Goal: Transaction & Acquisition: Book appointment/travel/reservation

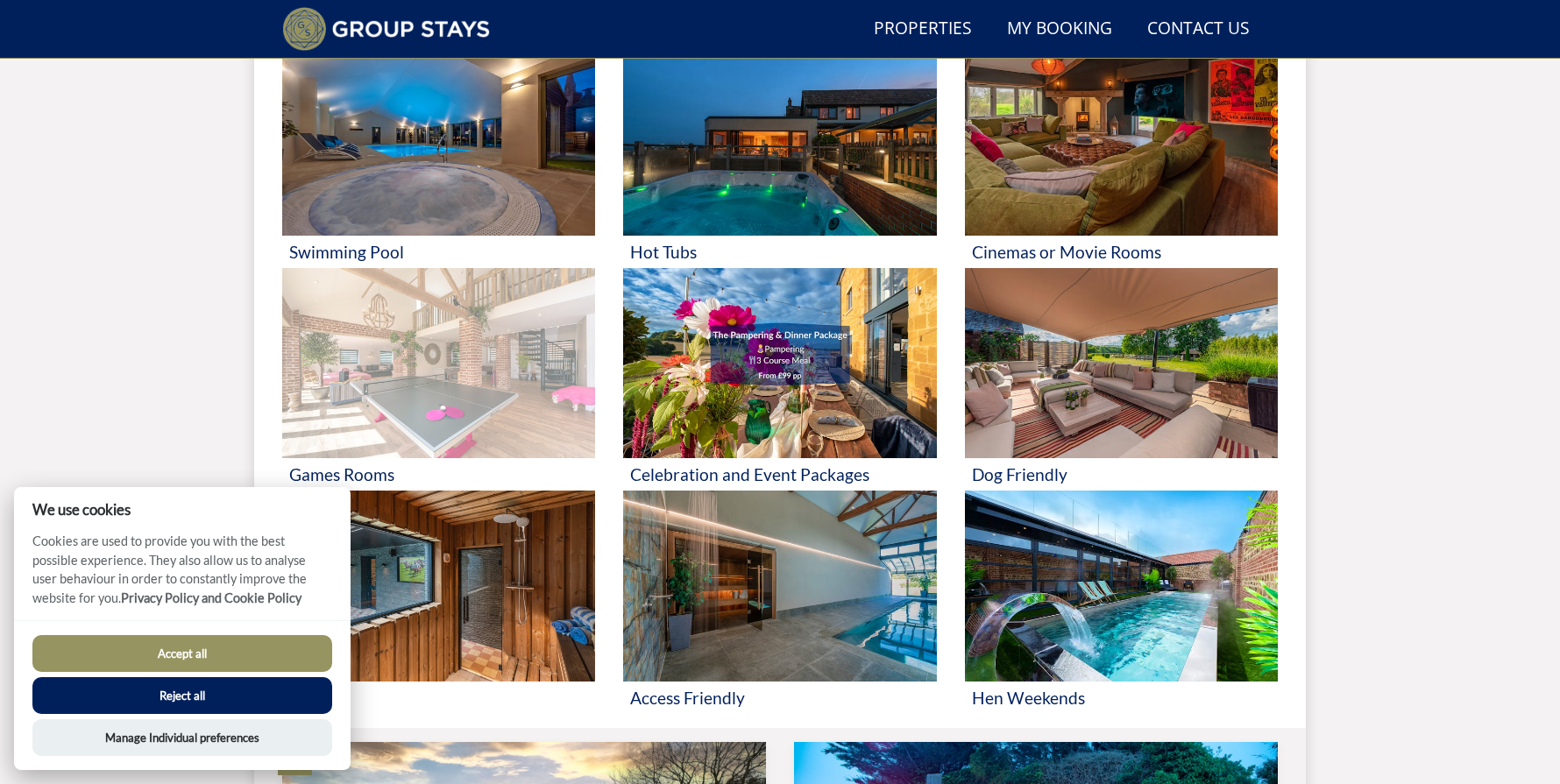
scroll to position [608, 0]
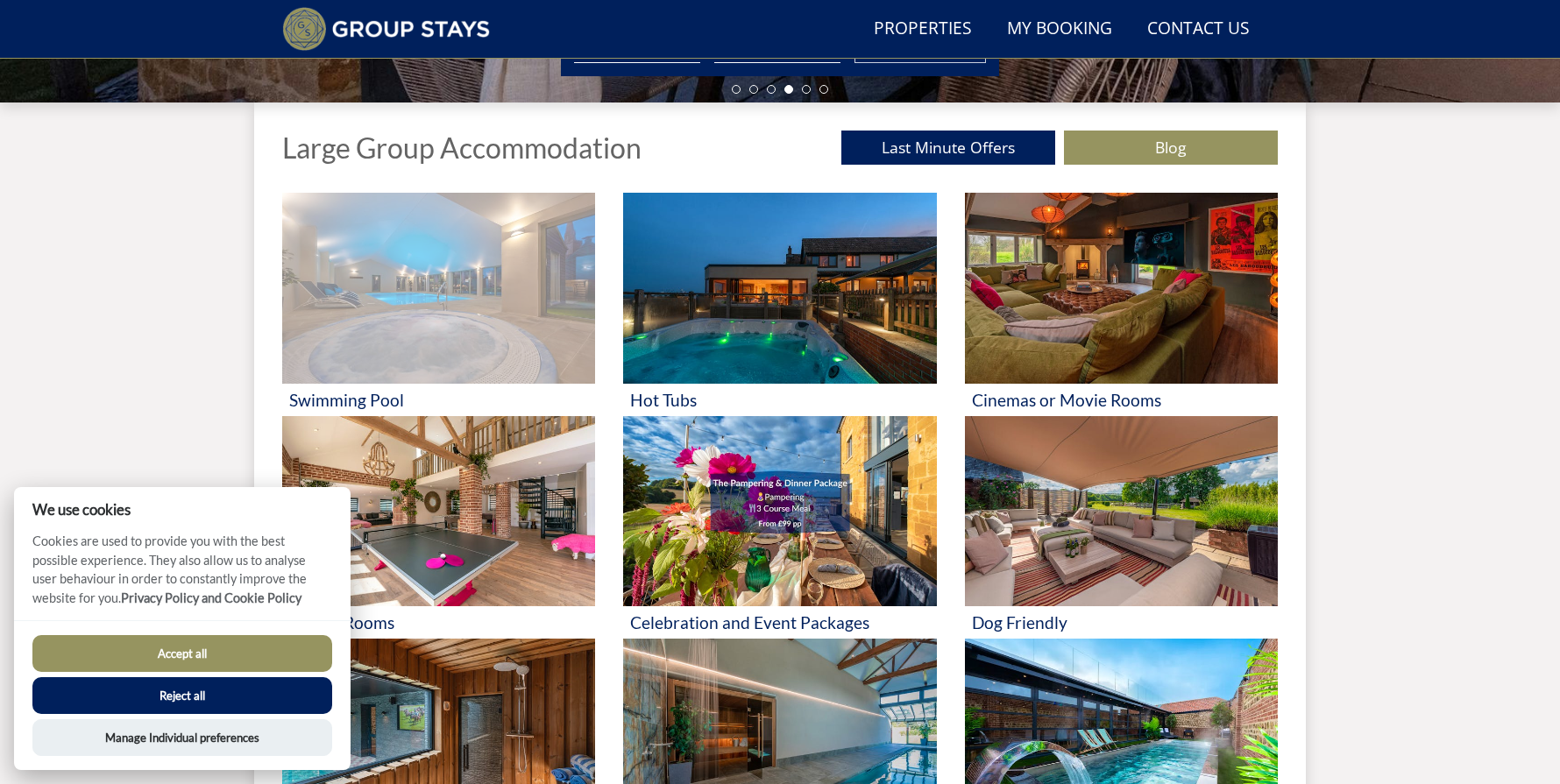
click at [449, 337] on img at bounding box center [438, 288] width 313 height 191
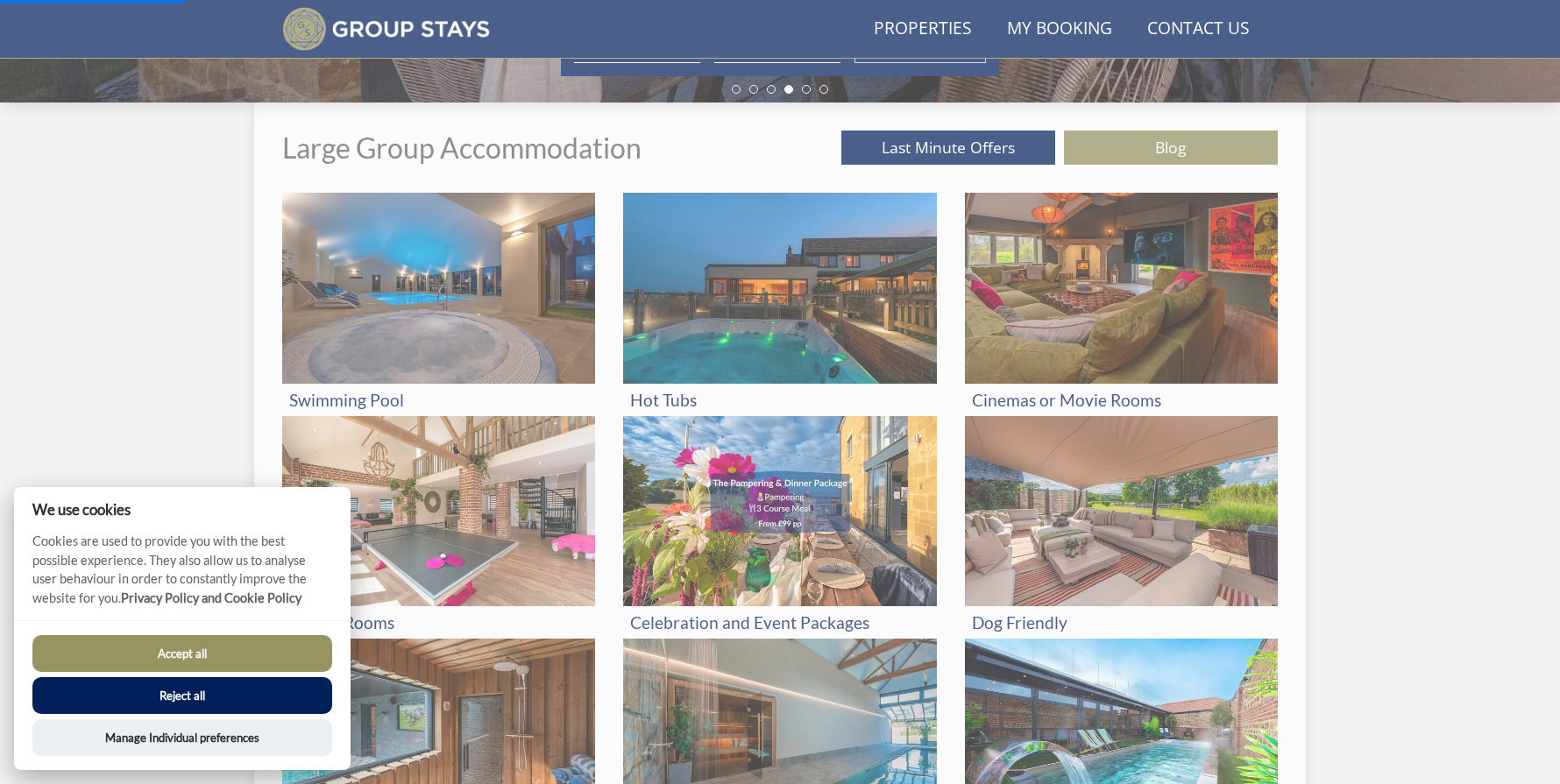
click at [253, 705] on button "Reject all" at bounding box center [182, 695] width 300 height 37
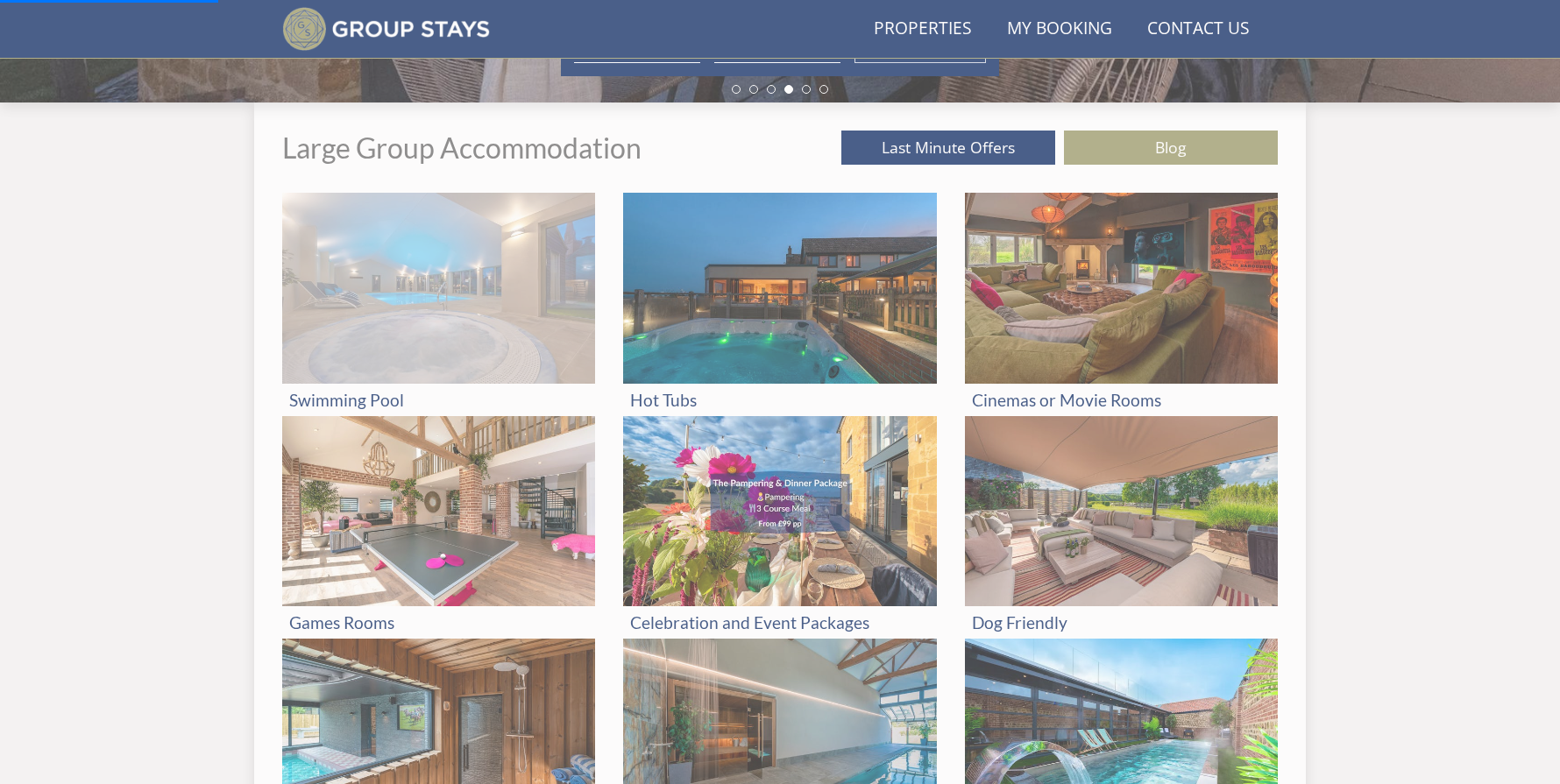
click at [468, 309] on img at bounding box center [438, 288] width 313 height 191
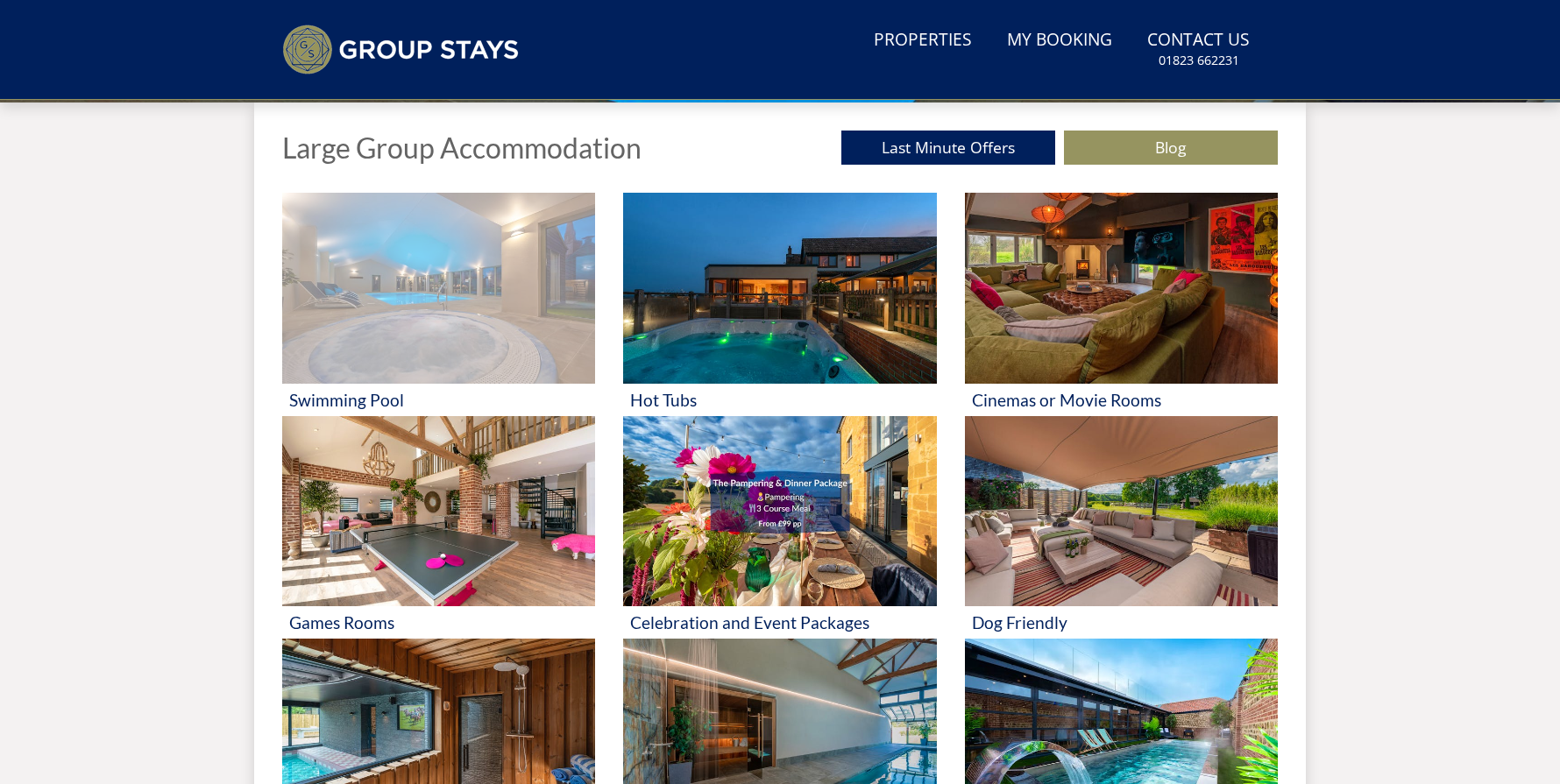
click at [452, 327] on img at bounding box center [438, 288] width 313 height 191
click at [453, 327] on img at bounding box center [438, 288] width 313 height 191
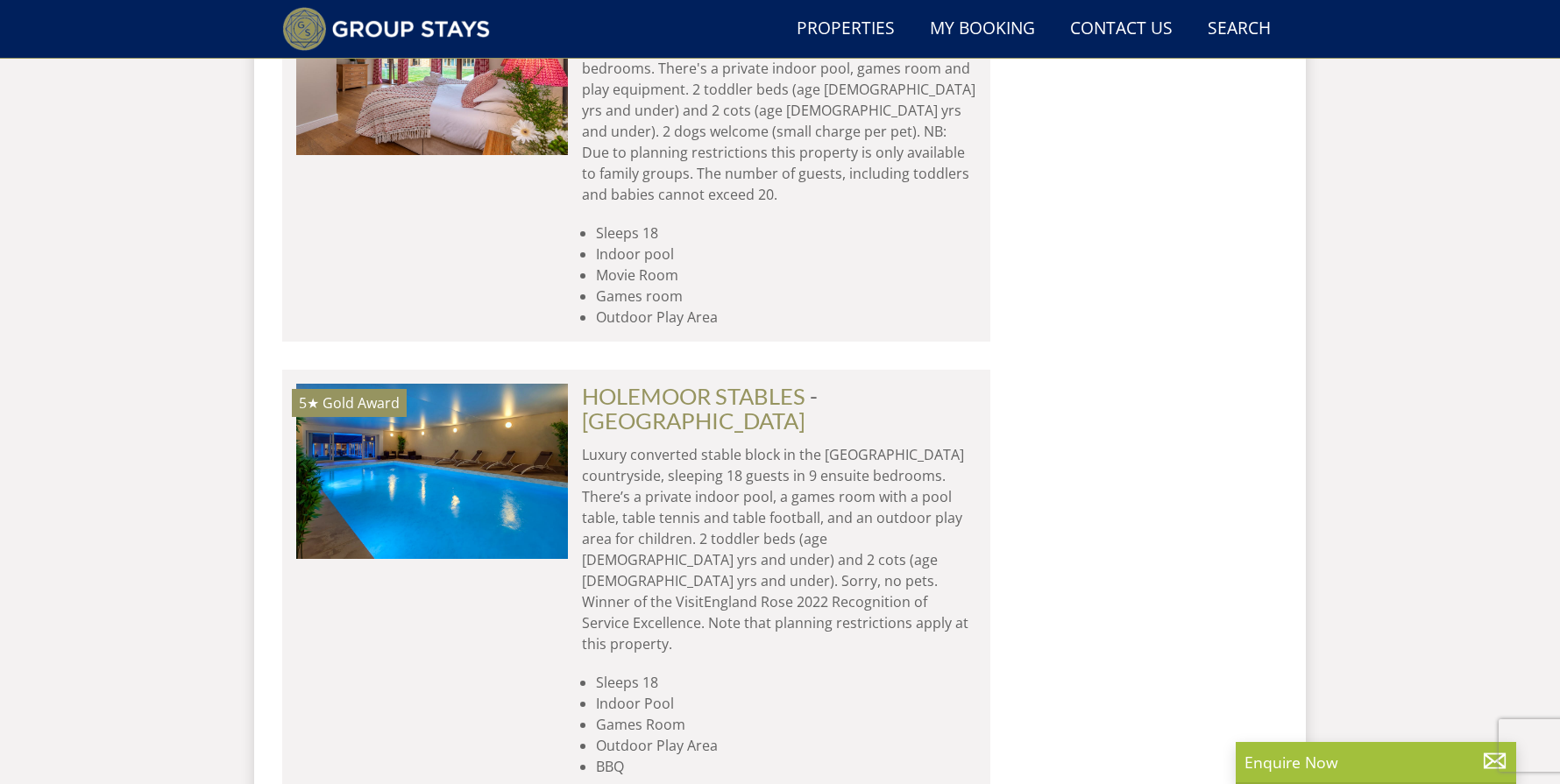
scroll to position [6951, 0]
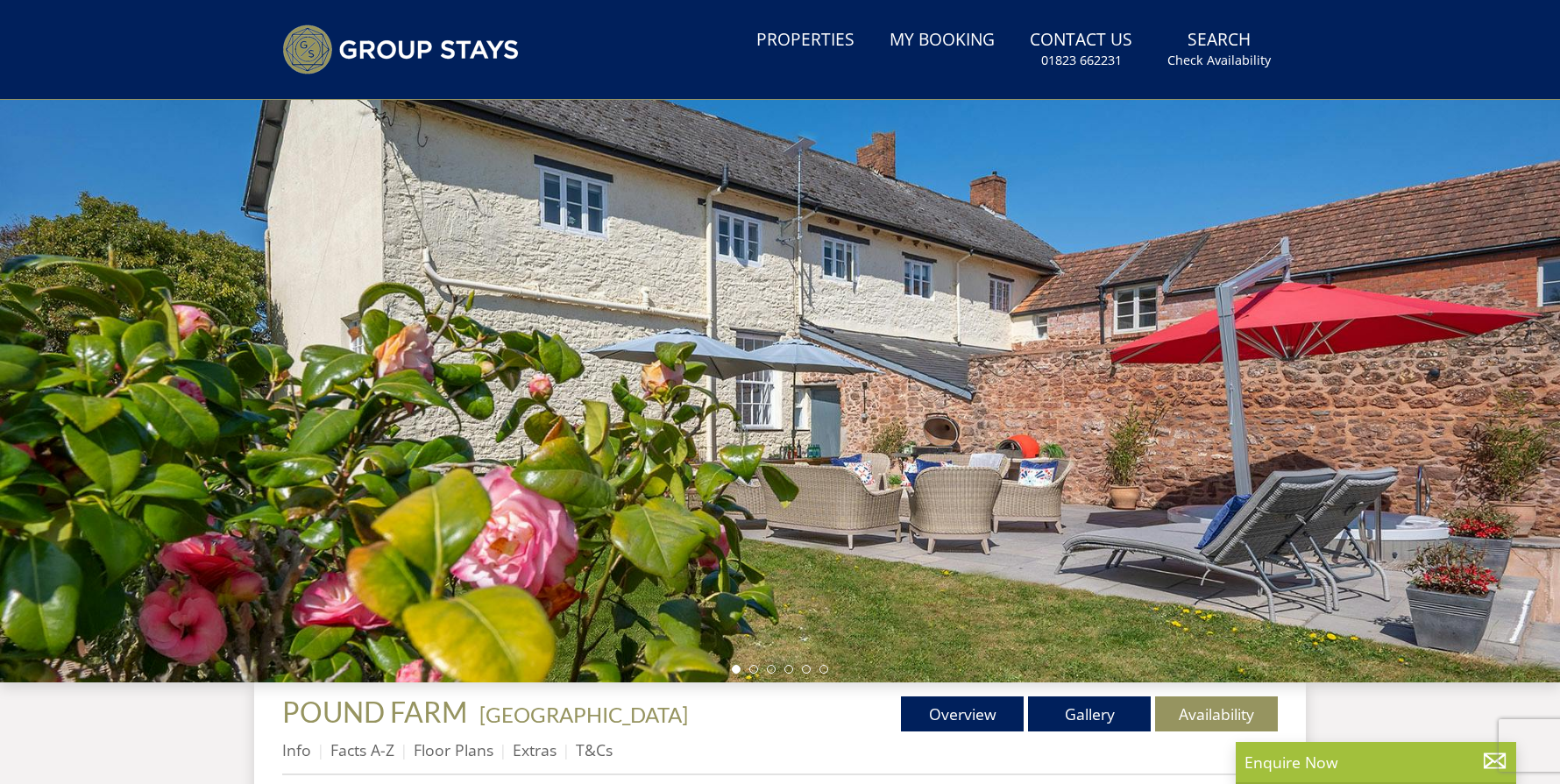
scroll to position [191, 0]
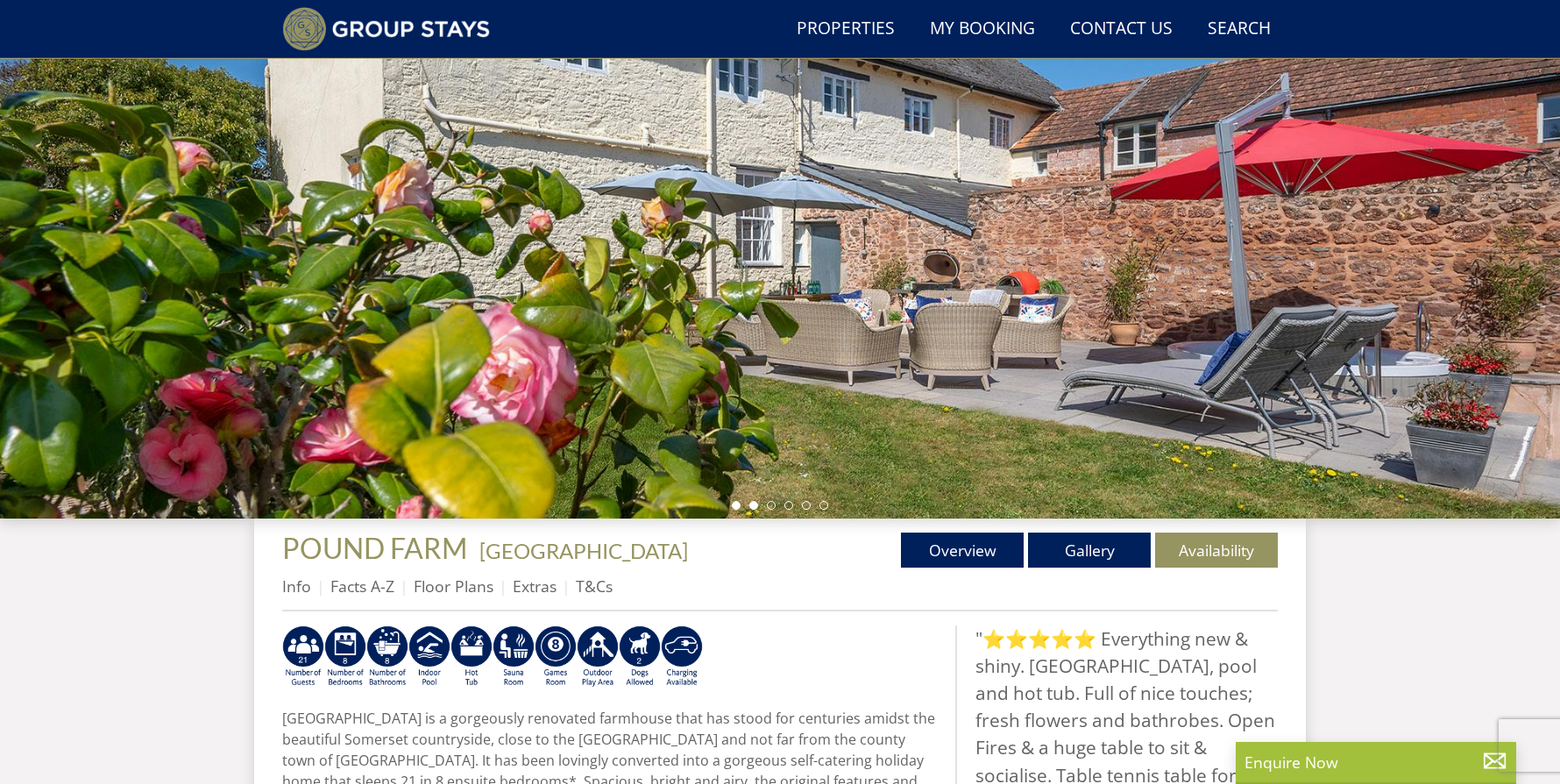
click at [753, 504] on li at bounding box center [753, 505] width 9 height 9
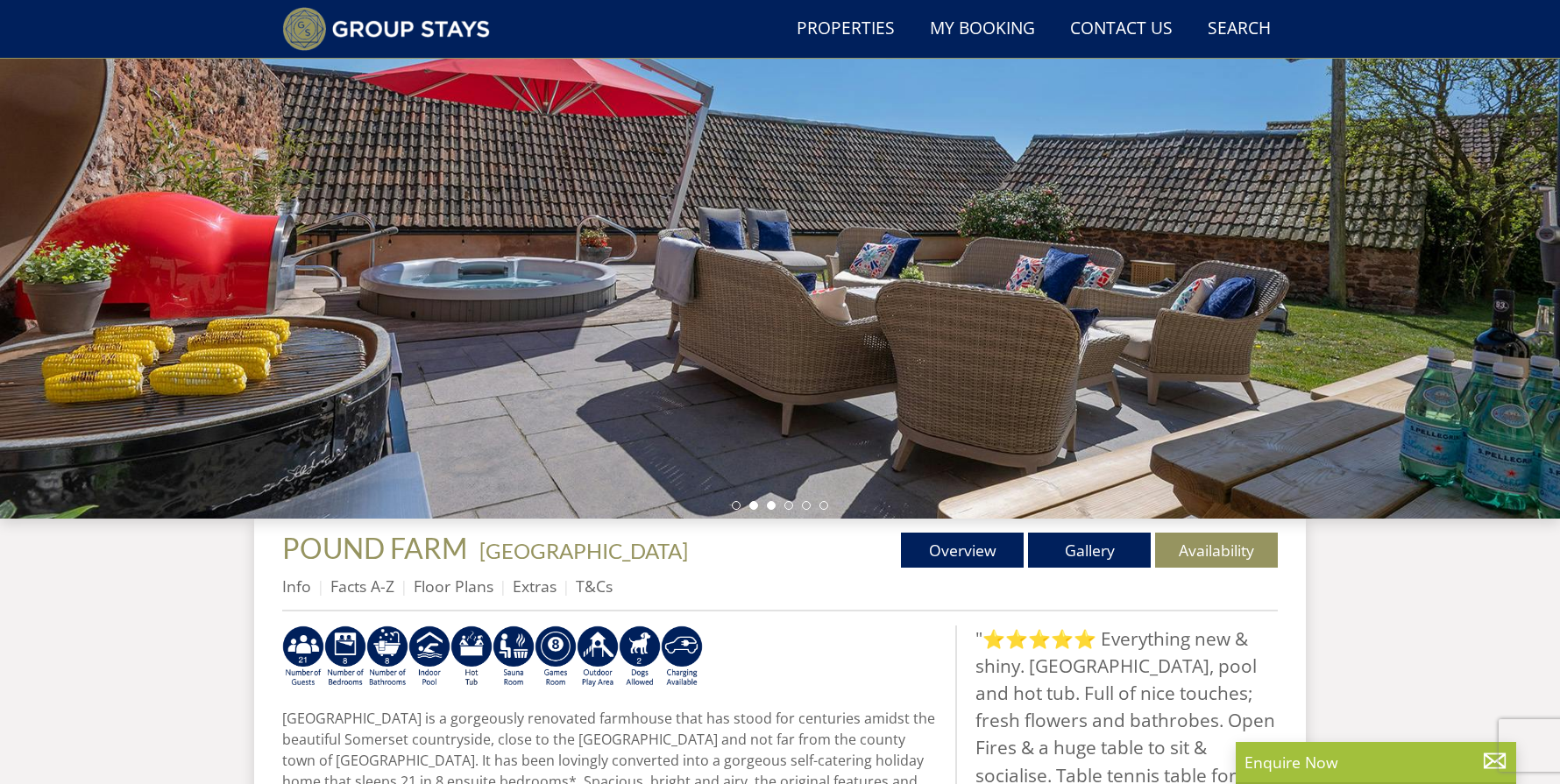
click at [773, 505] on li at bounding box center [771, 505] width 9 height 9
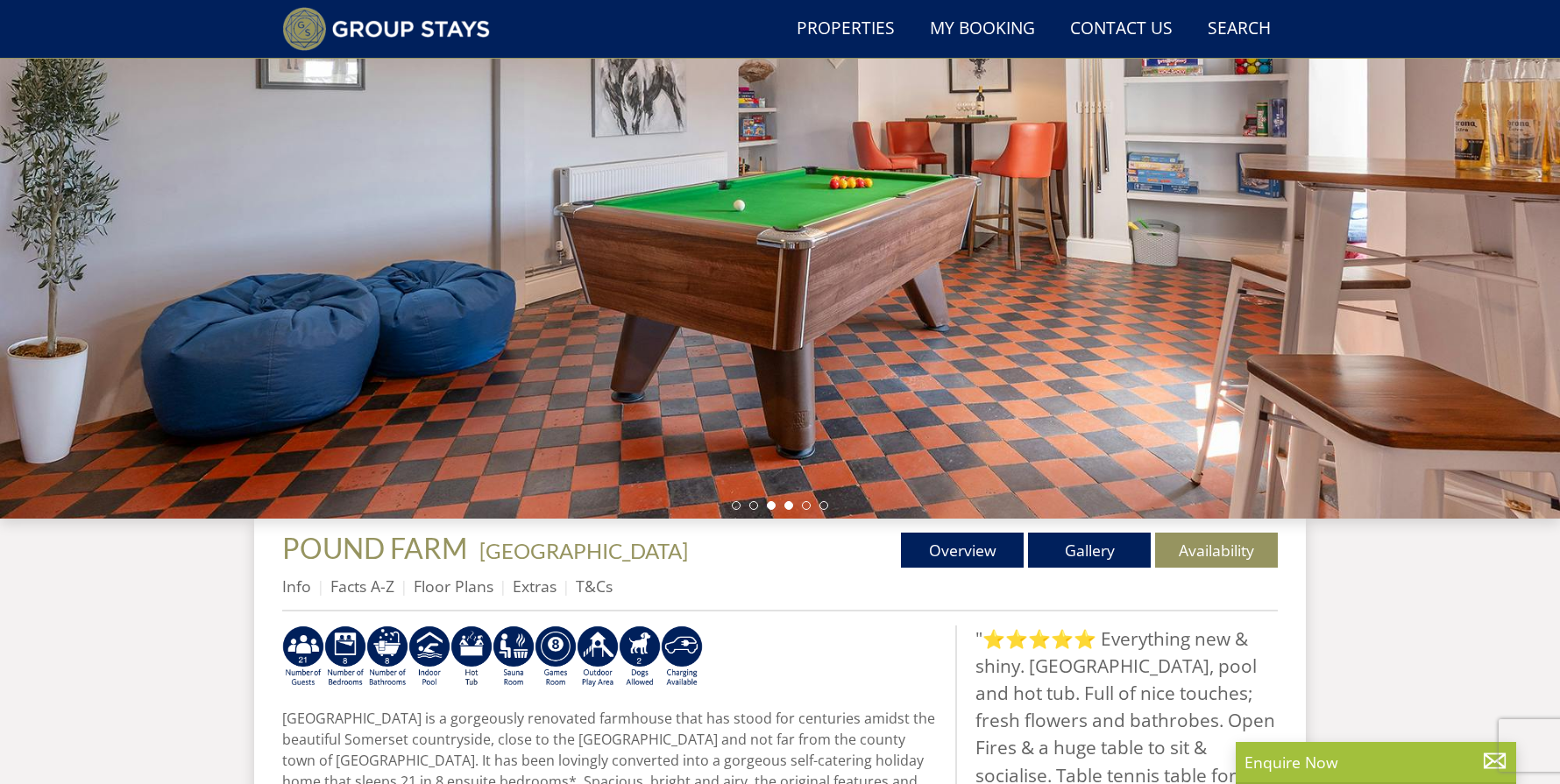
click at [789, 506] on li at bounding box center [788, 505] width 9 height 9
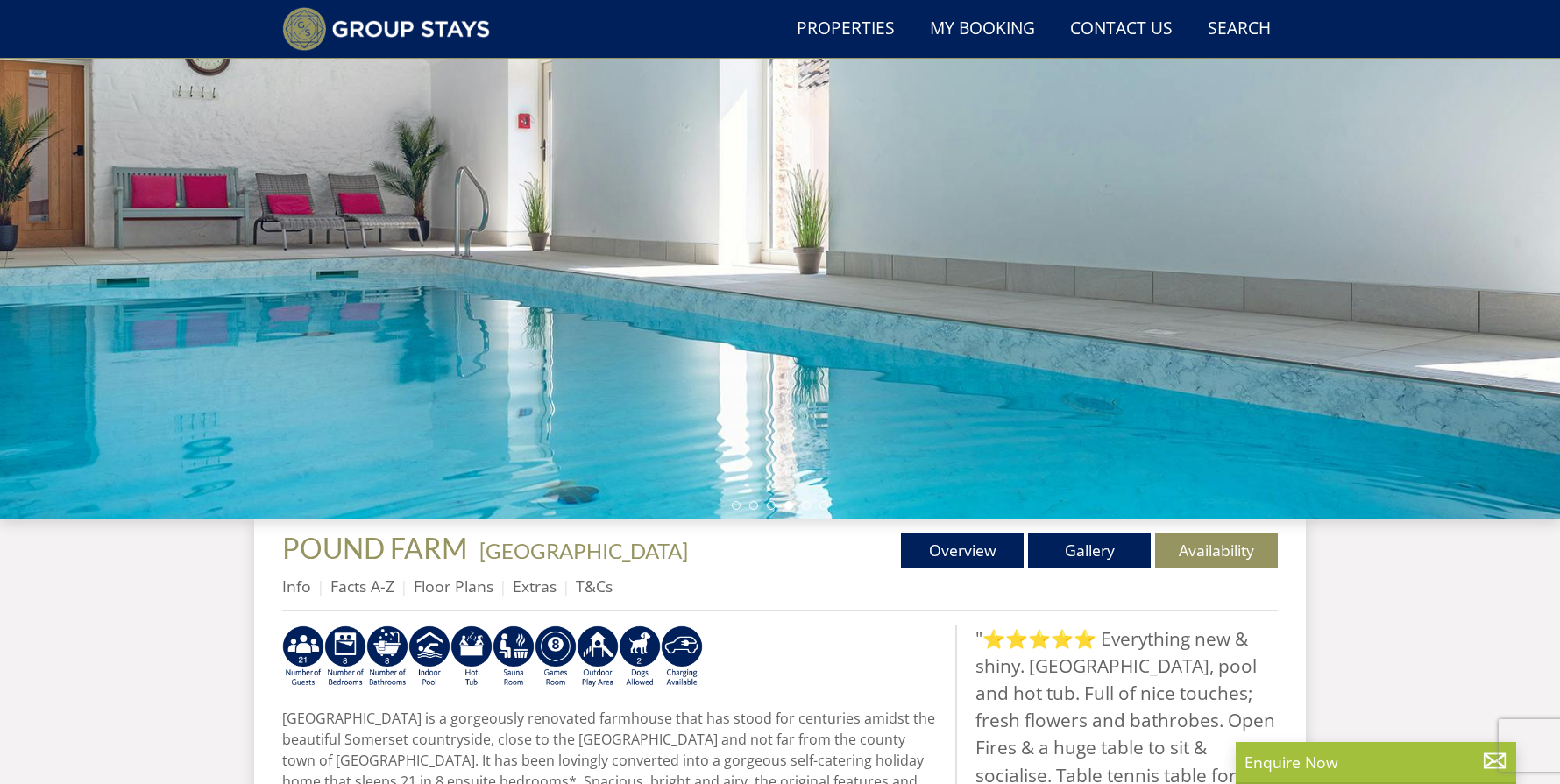
click at [815, 509] on ul at bounding box center [780, 505] width 96 height 9
click at [818, 507] on ul at bounding box center [780, 505] width 96 height 9
click at [823, 503] on li at bounding box center [823, 505] width 9 height 9
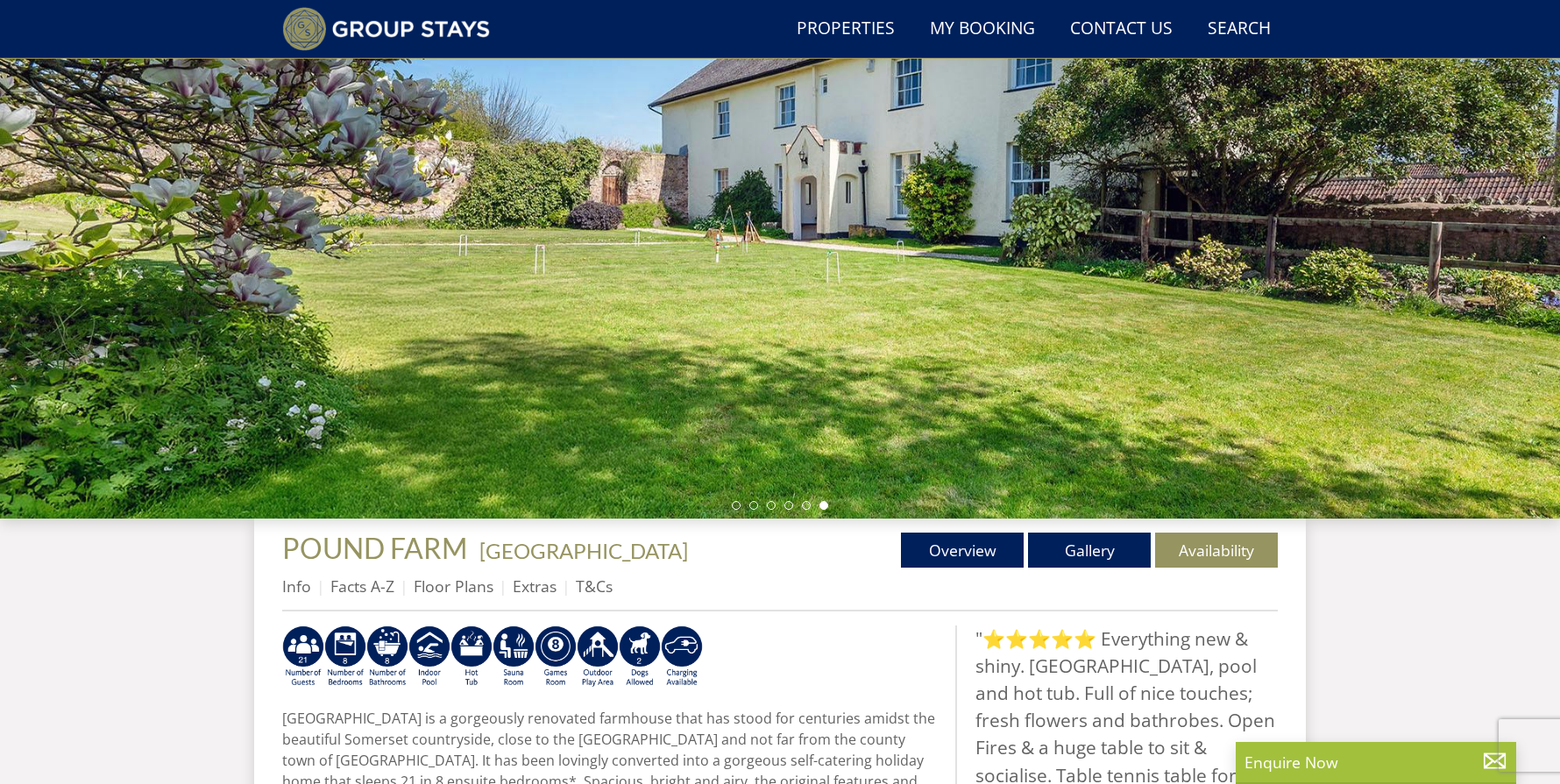
click at [824, 503] on li at bounding box center [823, 505] width 9 height 9
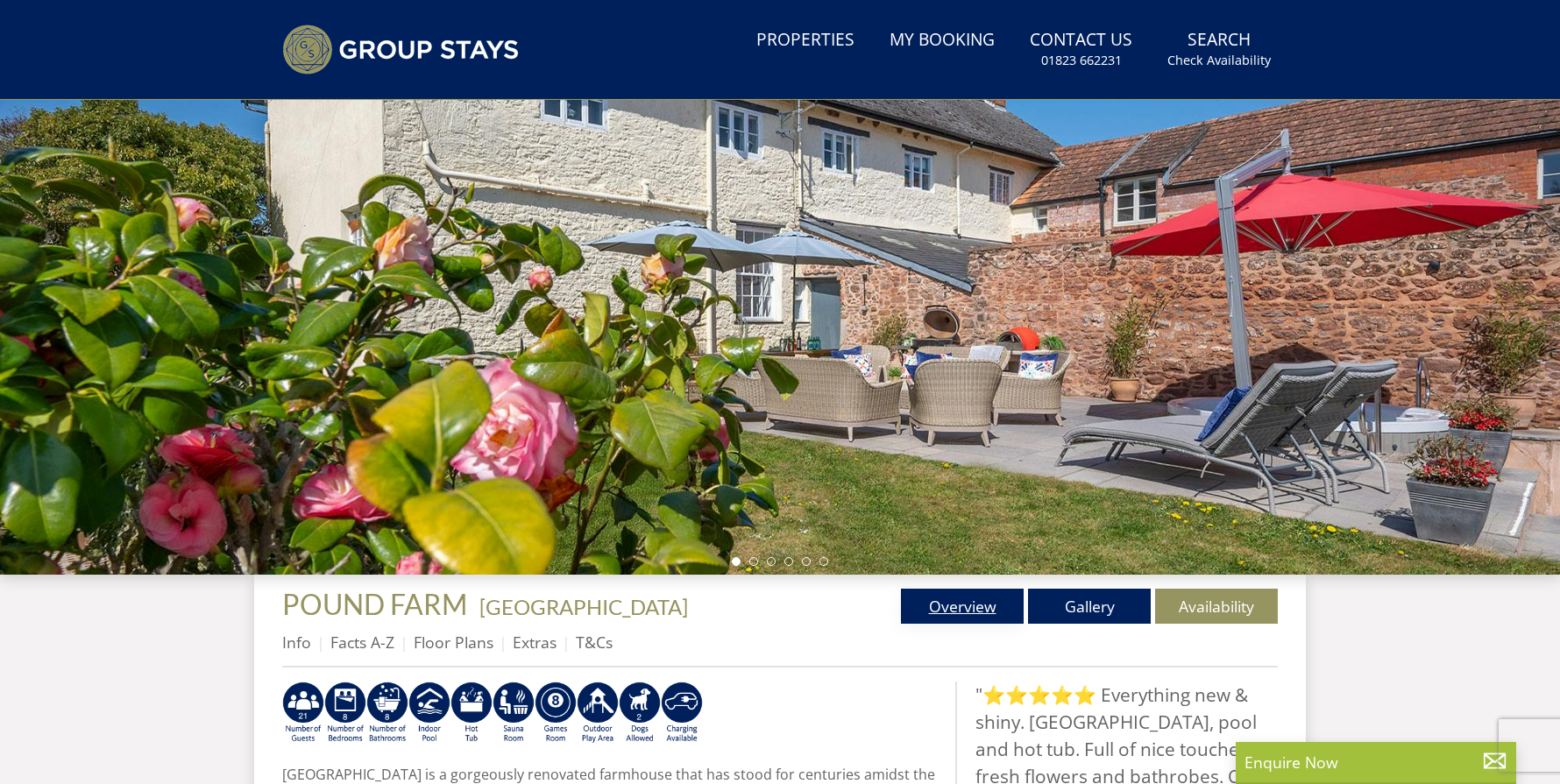
scroll to position [0, 0]
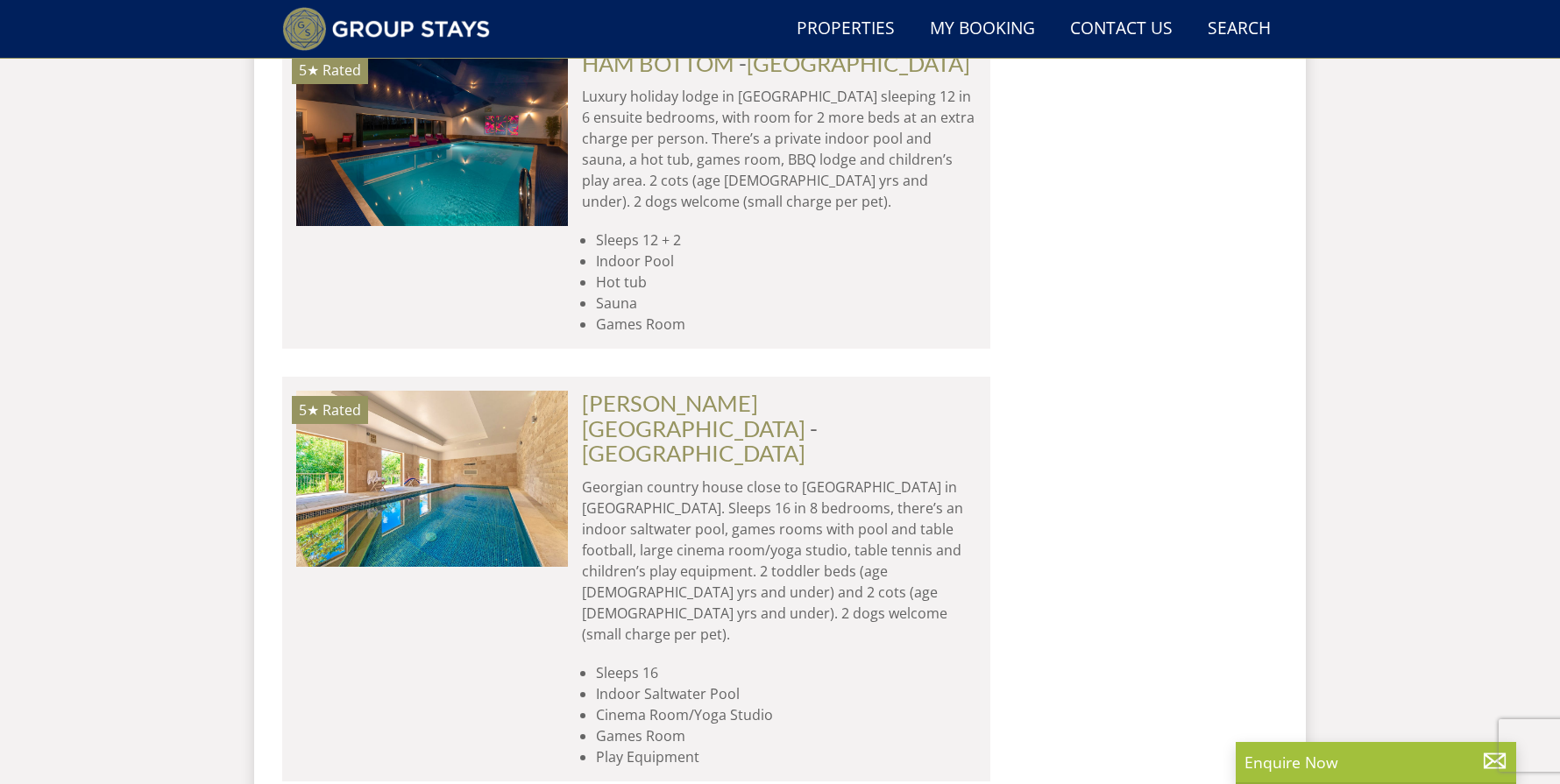
scroll to position [5840, 0]
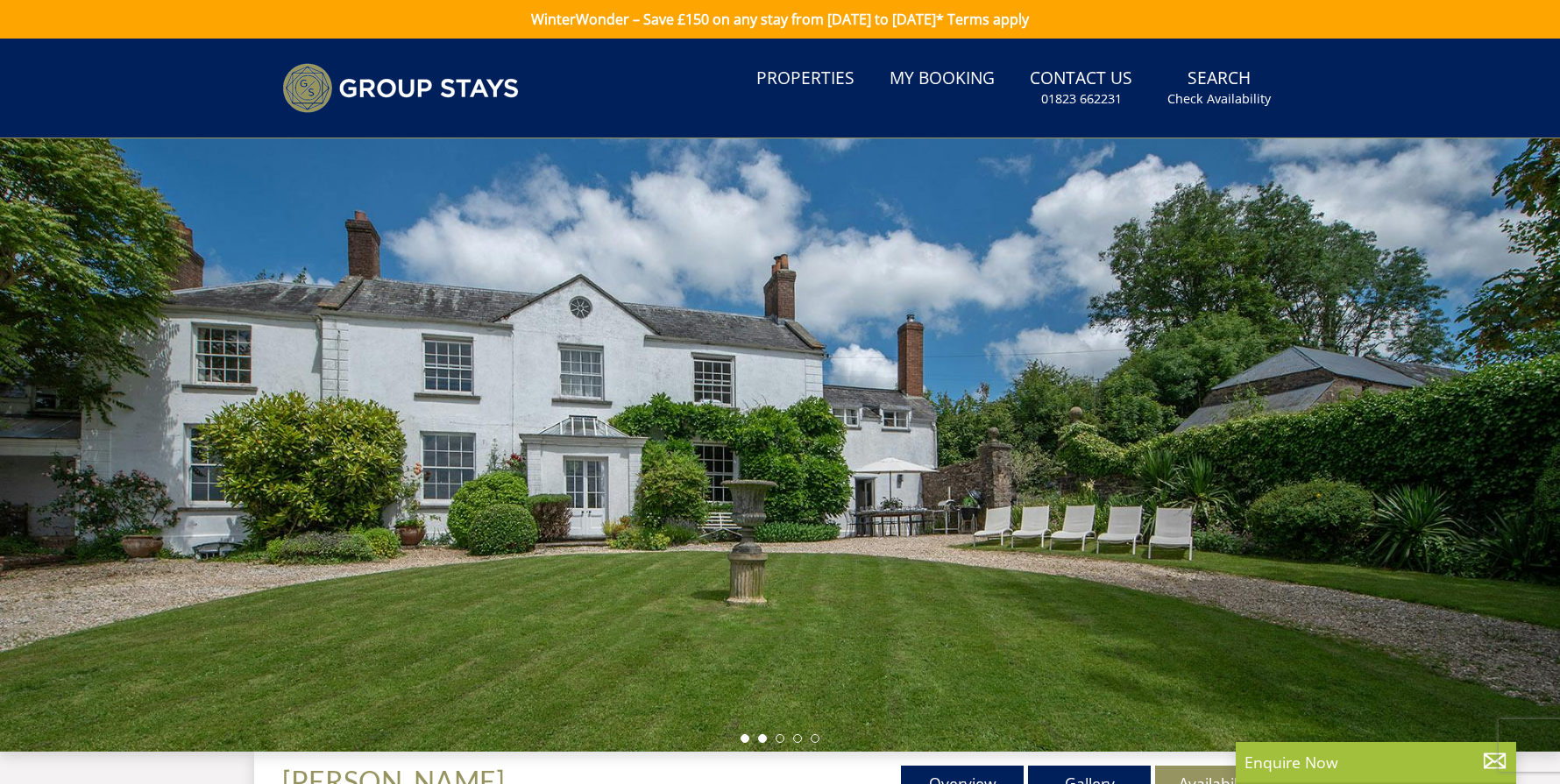
click at [762, 739] on li at bounding box center [762, 738] width 9 height 9
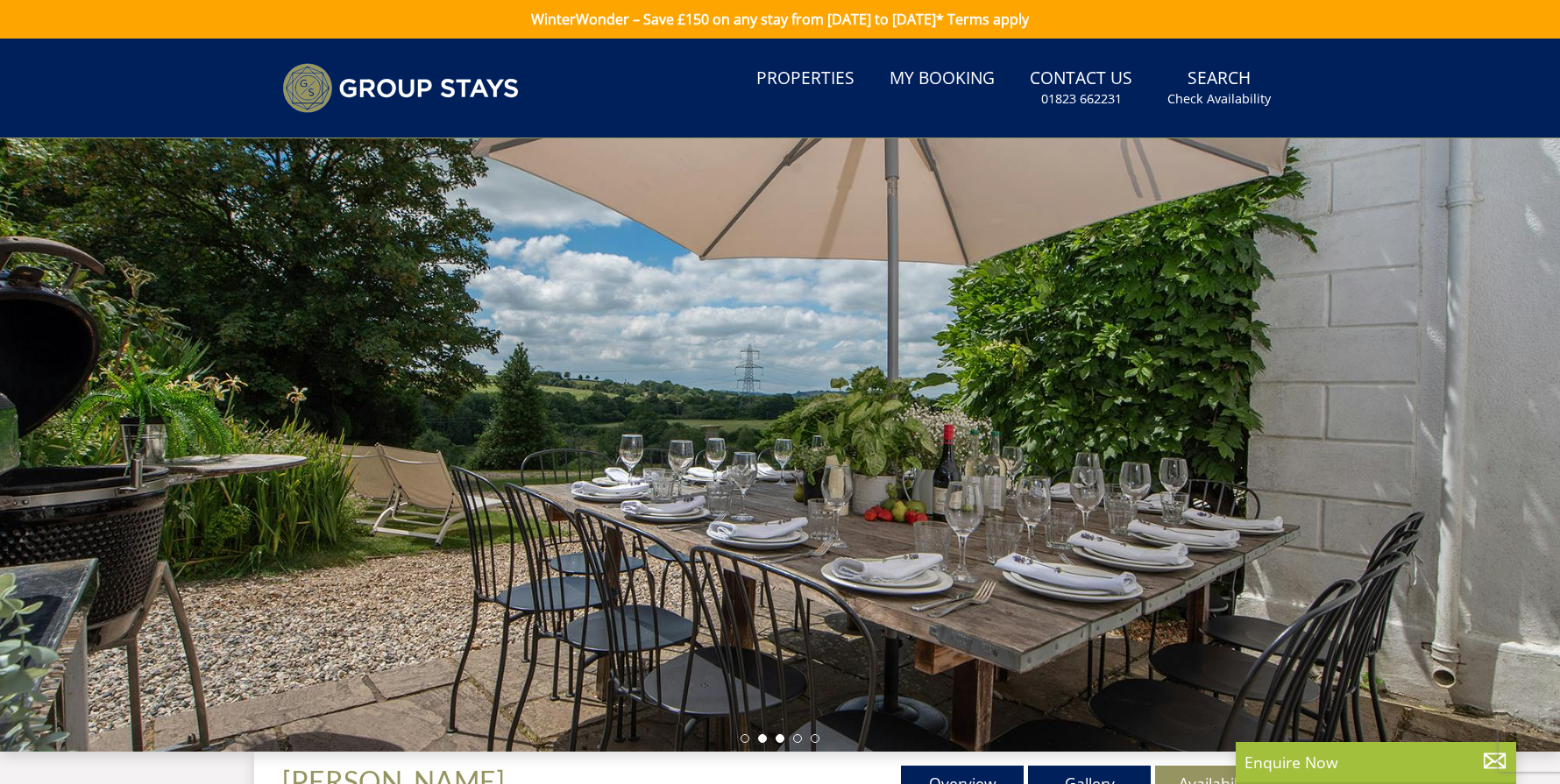
click at [780, 738] on li at bounding box center [780, 738] width 9 height 9
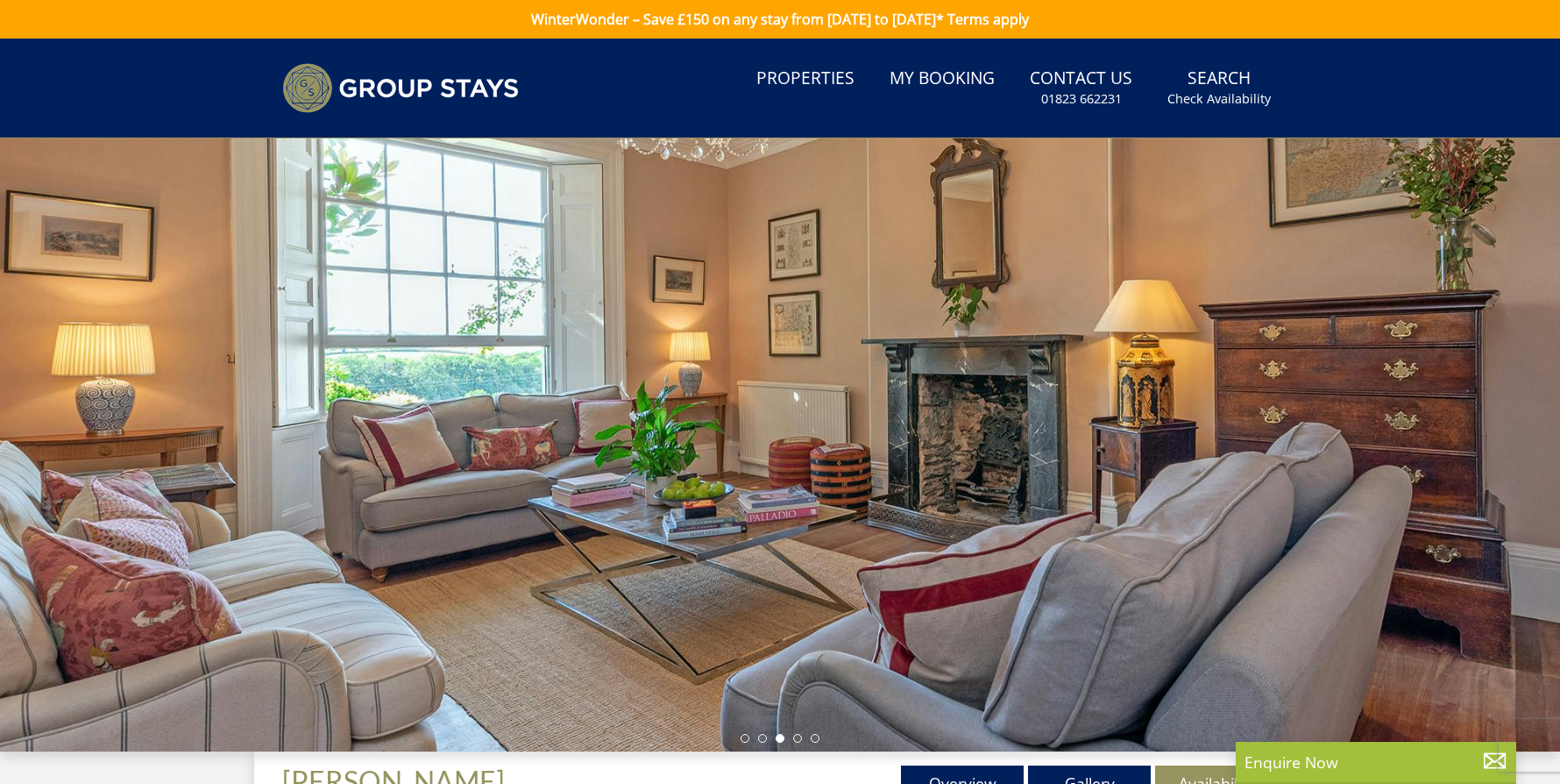
click at [801, 743] on div at bounding box center [780, 445] width 1560 height 613
click at [800, 740] on li at bounding box center [797, 738] width 9 height 9
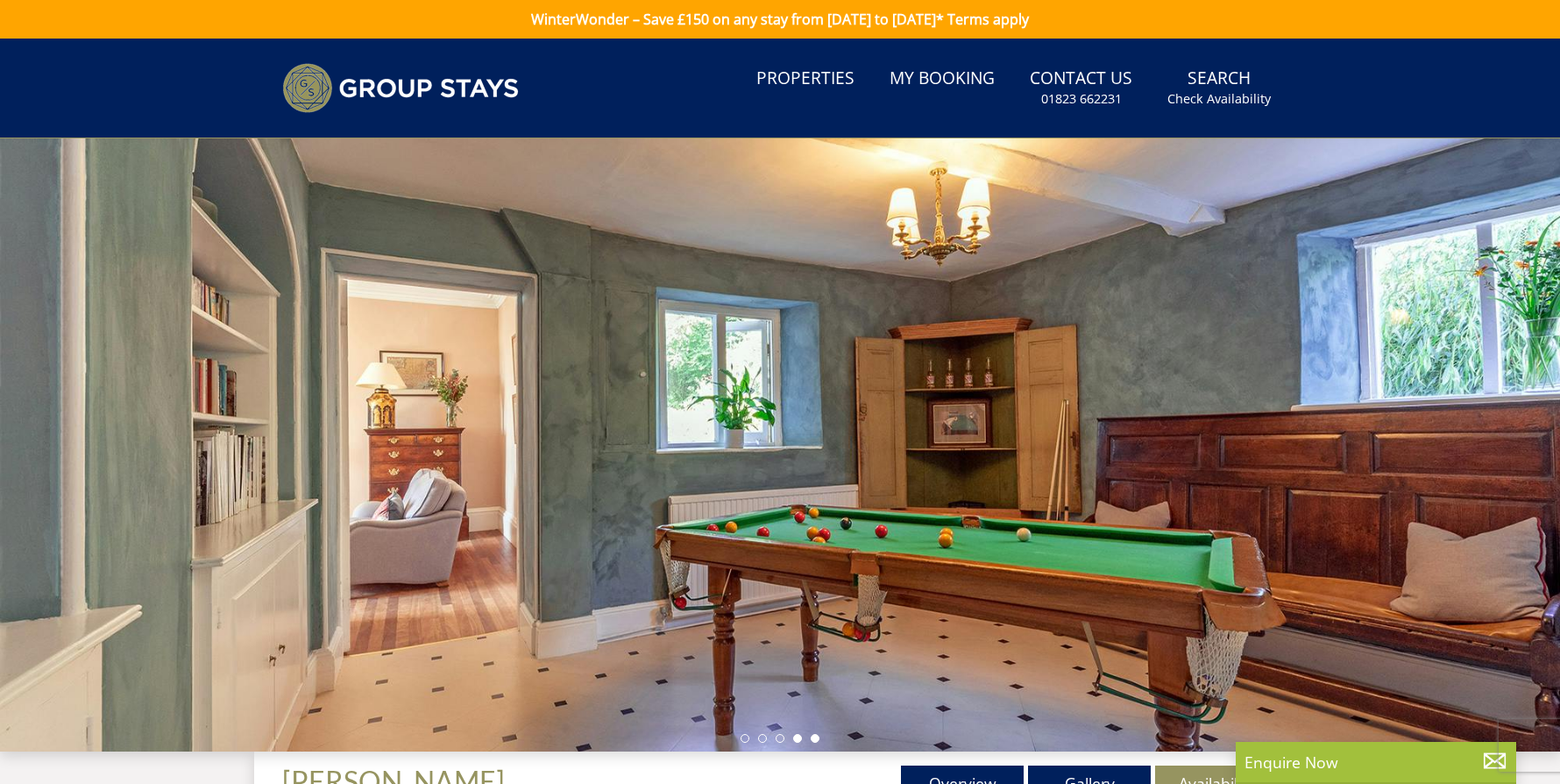
click at [816, 738] on li at bounding box center [815, 738] width 9 height 9
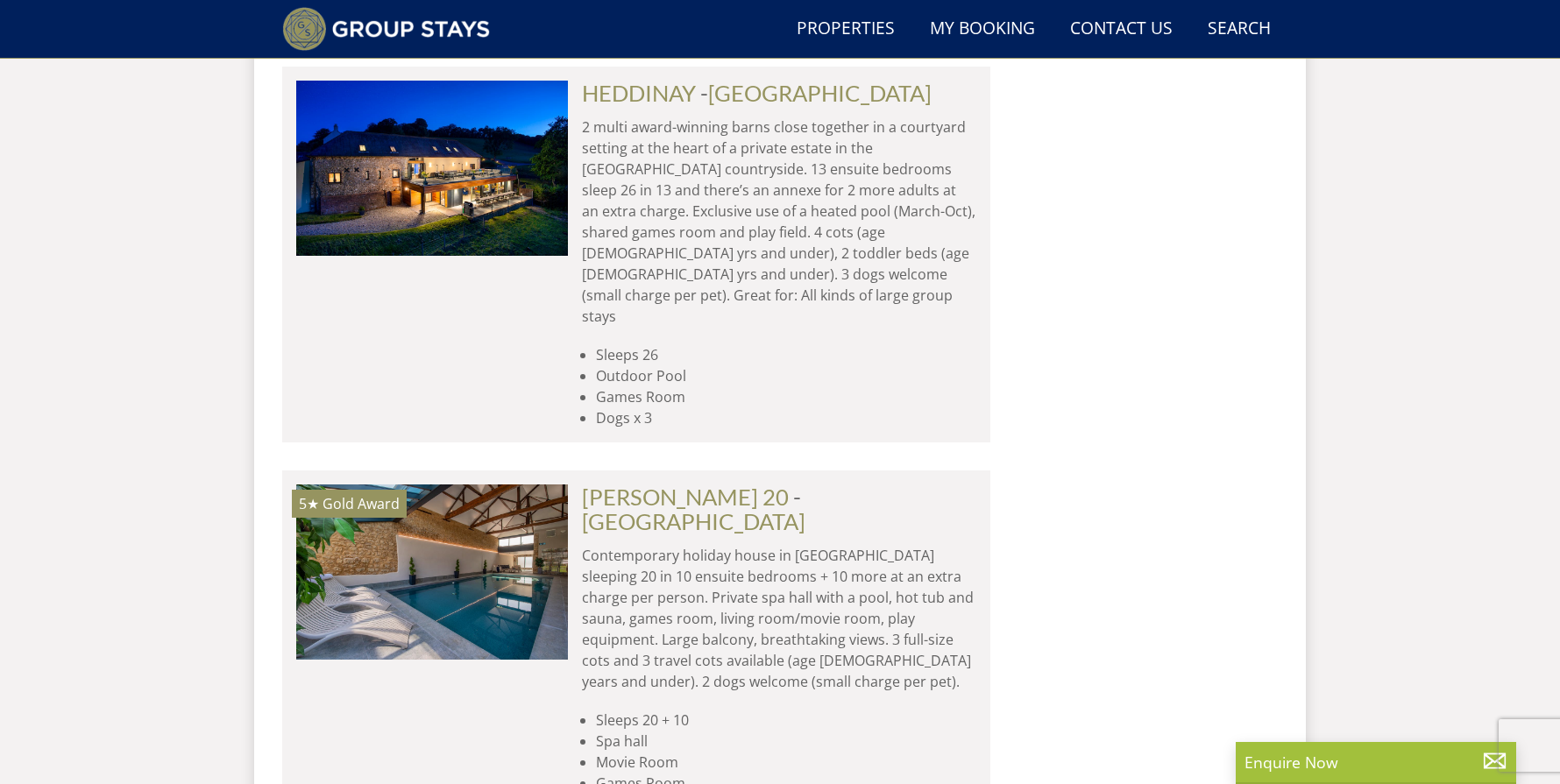
scroll to position [1476, 0]
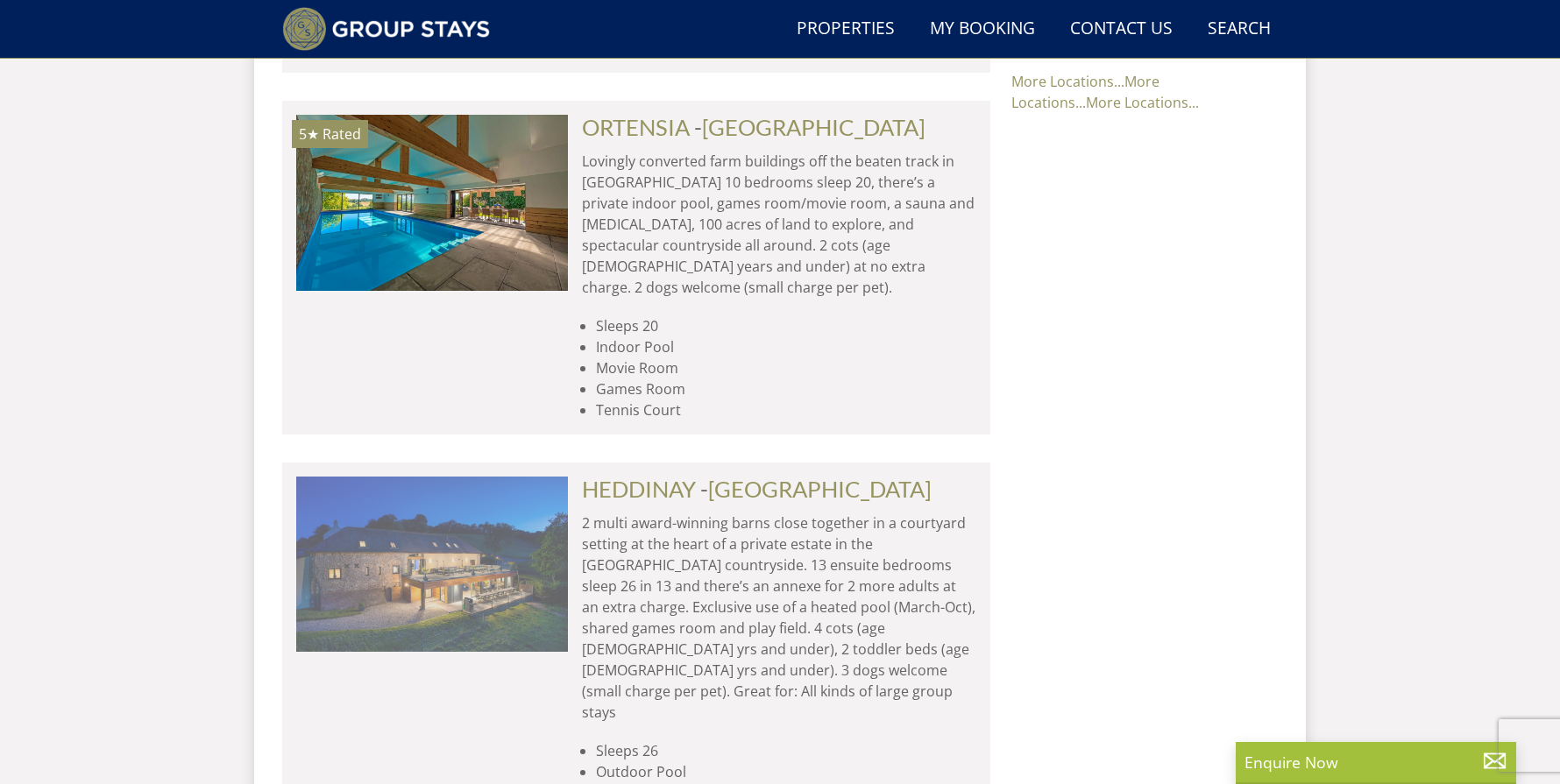
click at [524, 593] on img at bounding box center [432, 564] width 272 height 175
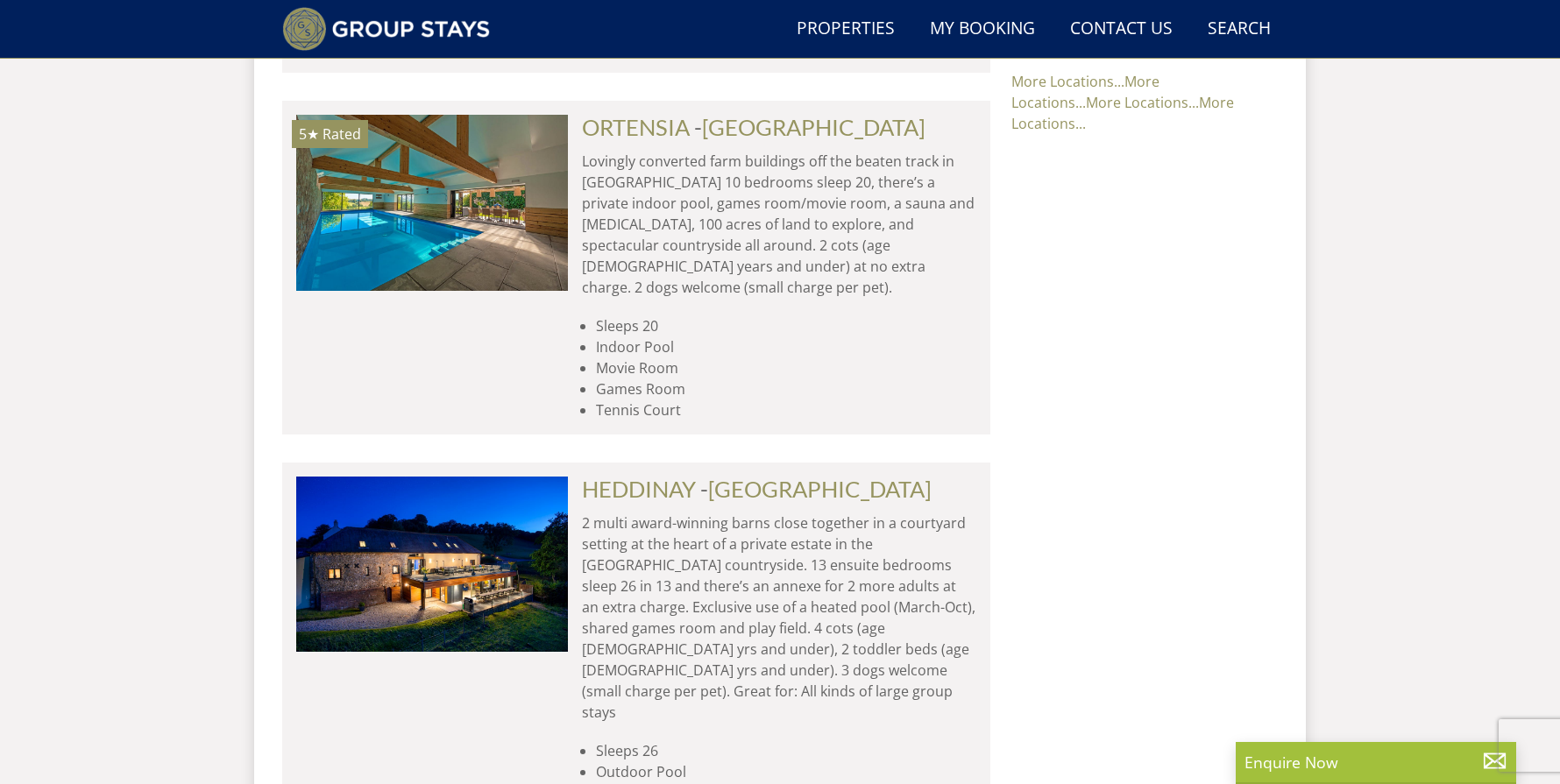
scroll to position [911, 0]
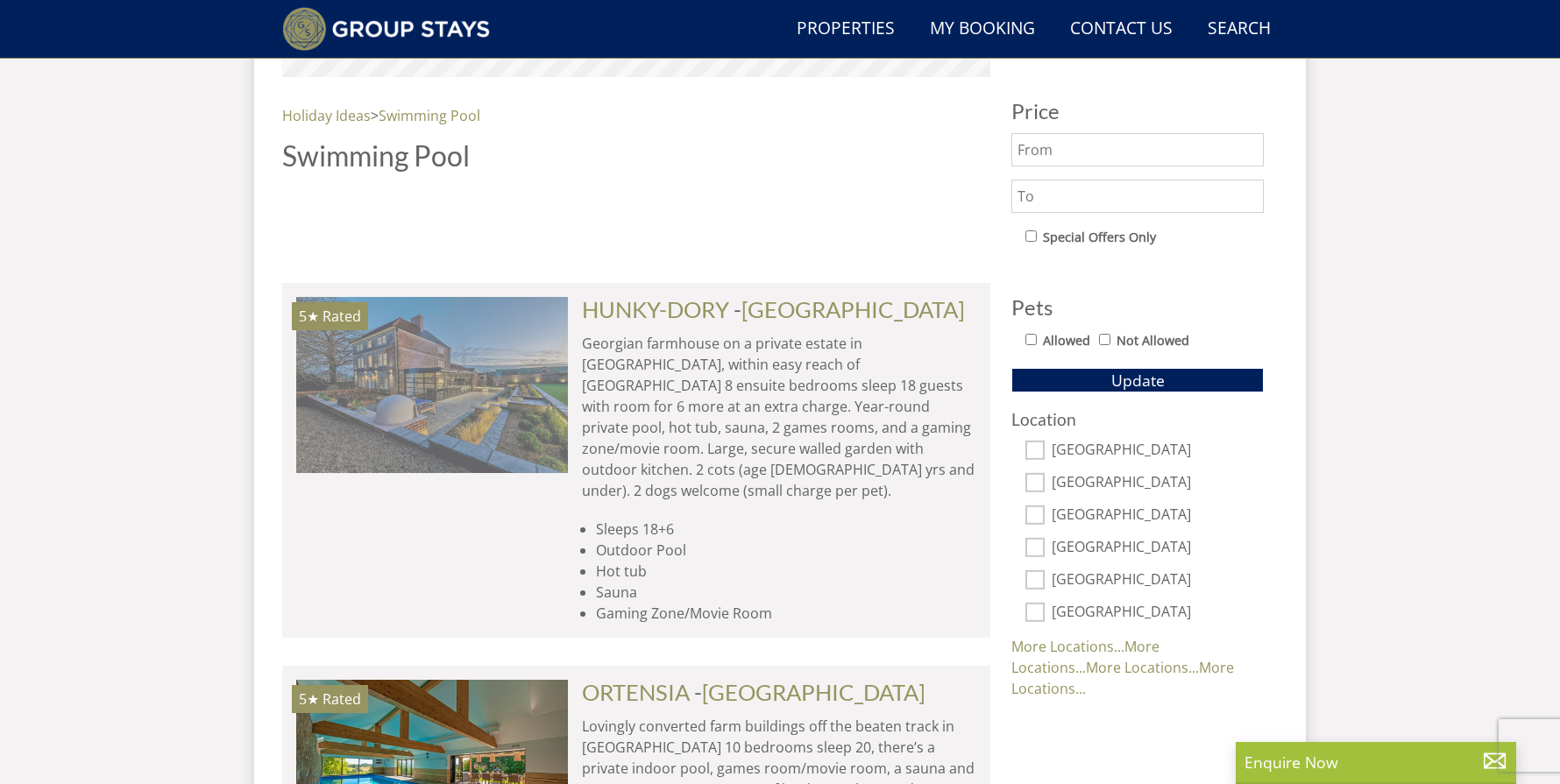
click at [524, 439] on img at bounding box center [432, 385] width 272 height 175
